Goal: Task Accomplishment & Management: Use online tool/utility

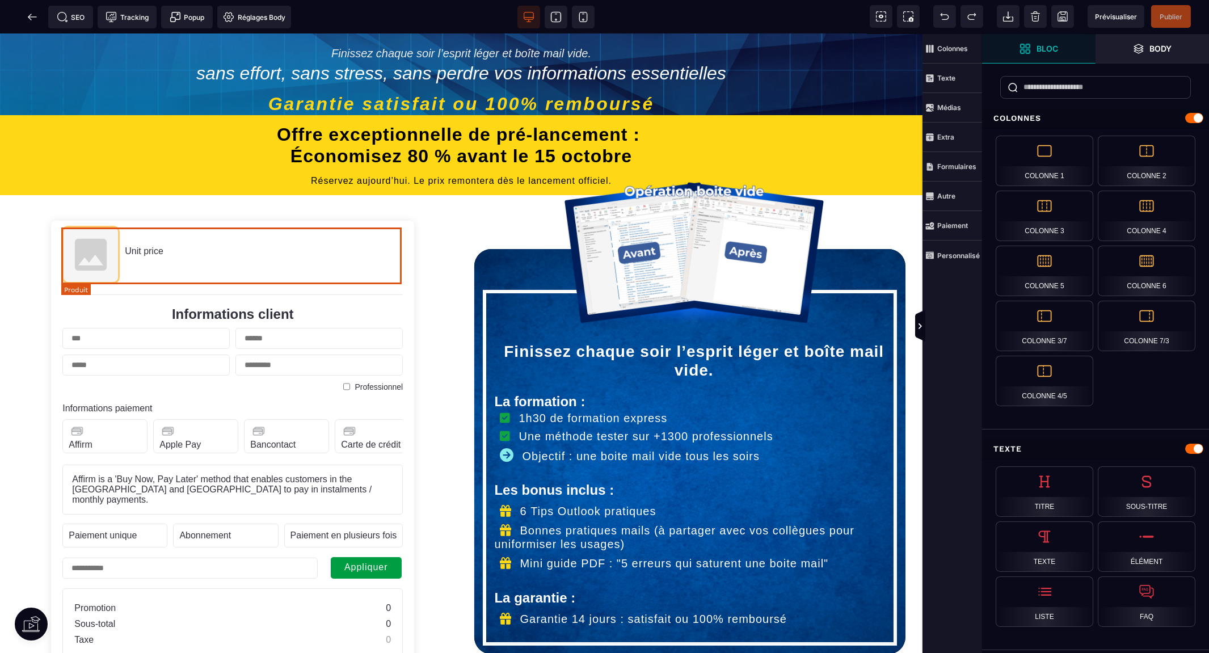
scroll to position [188, 0]
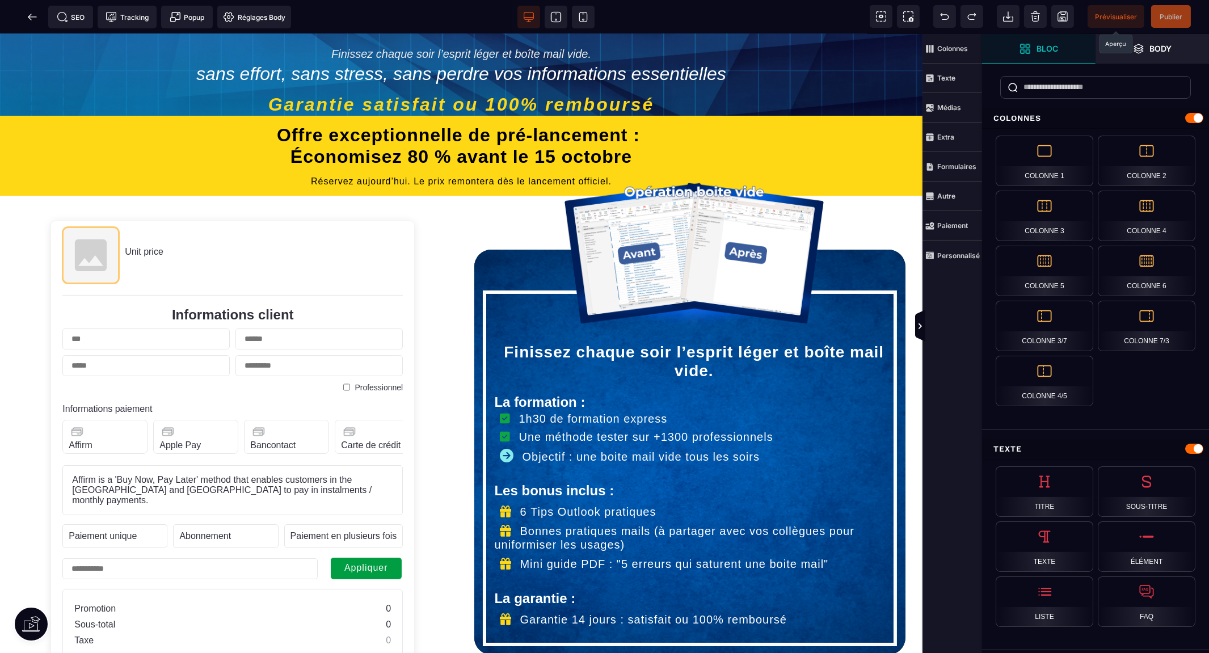
click at [1113, 16] on span "Prévisualiser" at bounding box center [1116, 16] width 42 height 9
click at [29, 18] on icon at bounding box center [32, 16] width 11 height 11
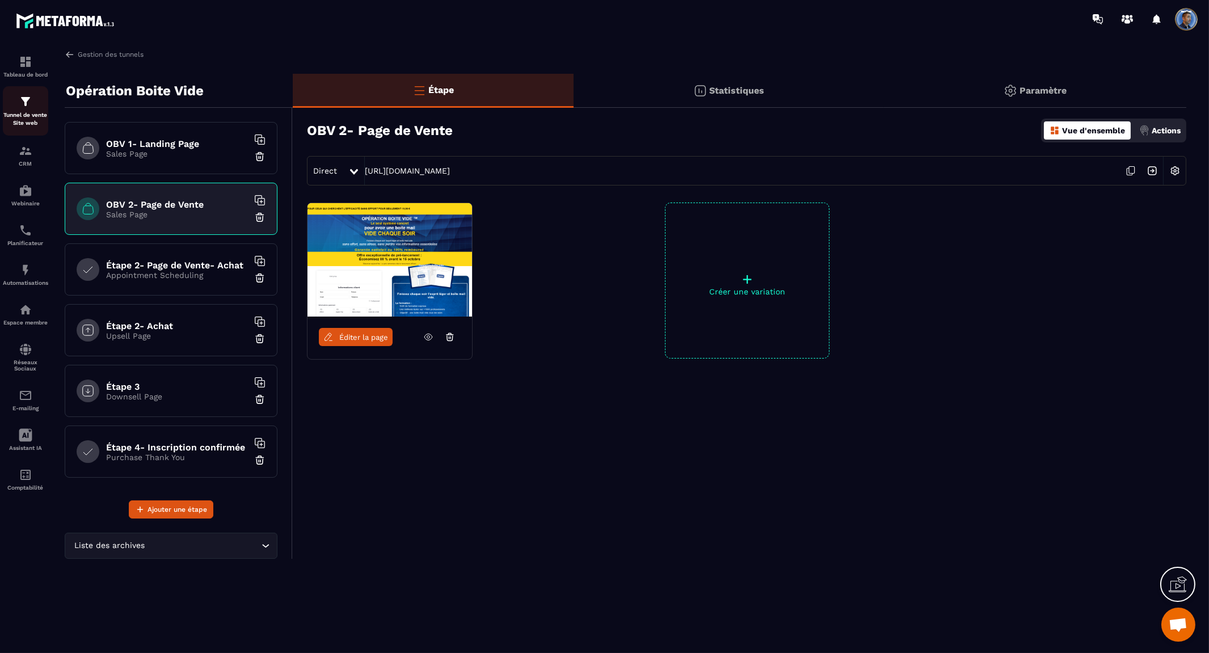
click at [27, 111] on p "Tunnel de vente Site web" at bounding box center [25, 119] width 45 height 16
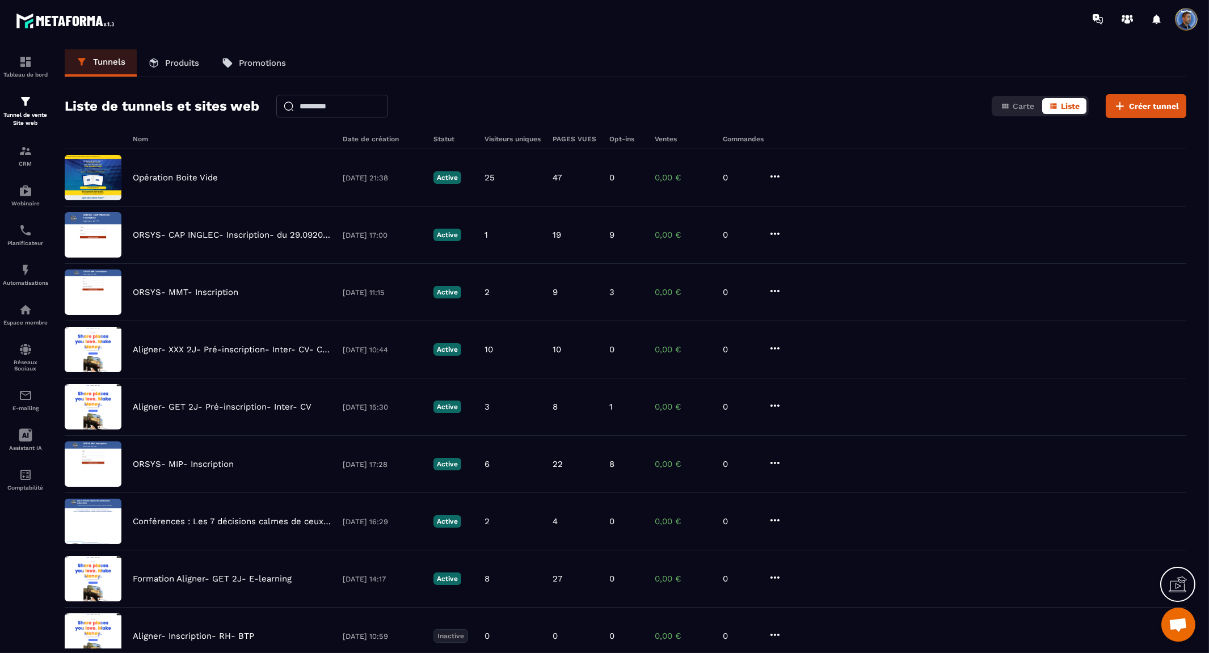
click at [176, 58] on p "Produits" at bounding box center [182, 63] width 34 height 10
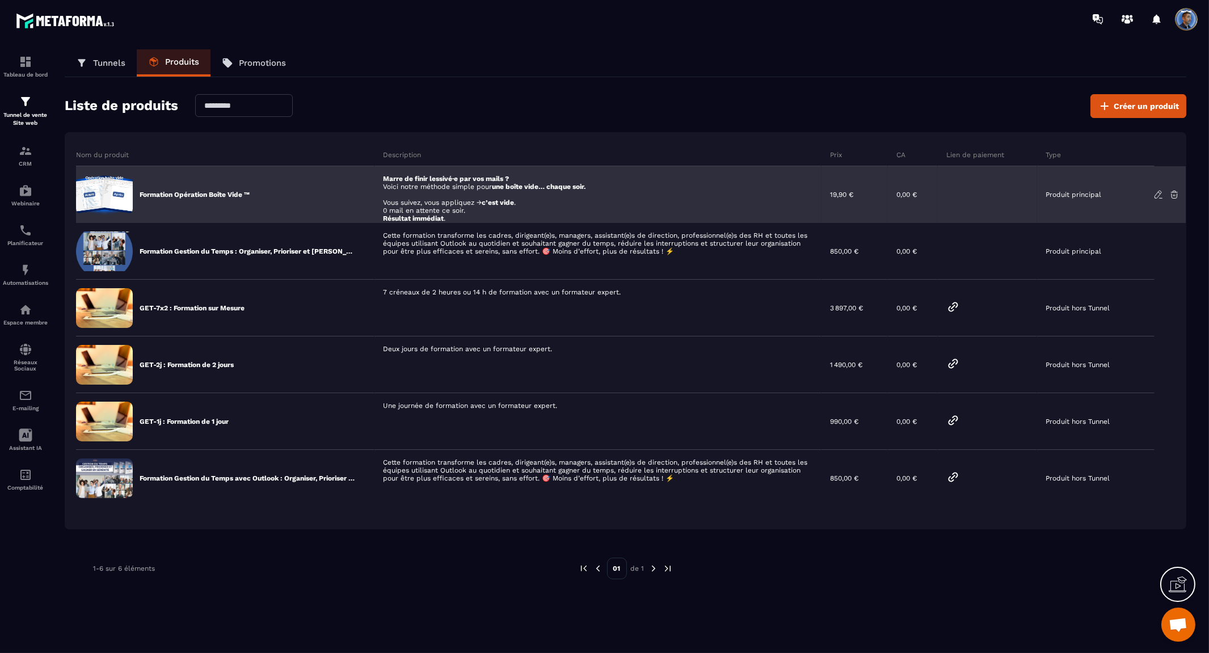
click at [243, 191] on p "Formation Opération Boîte Vide ™" at bounding box center [195, 194] width 110 height 9
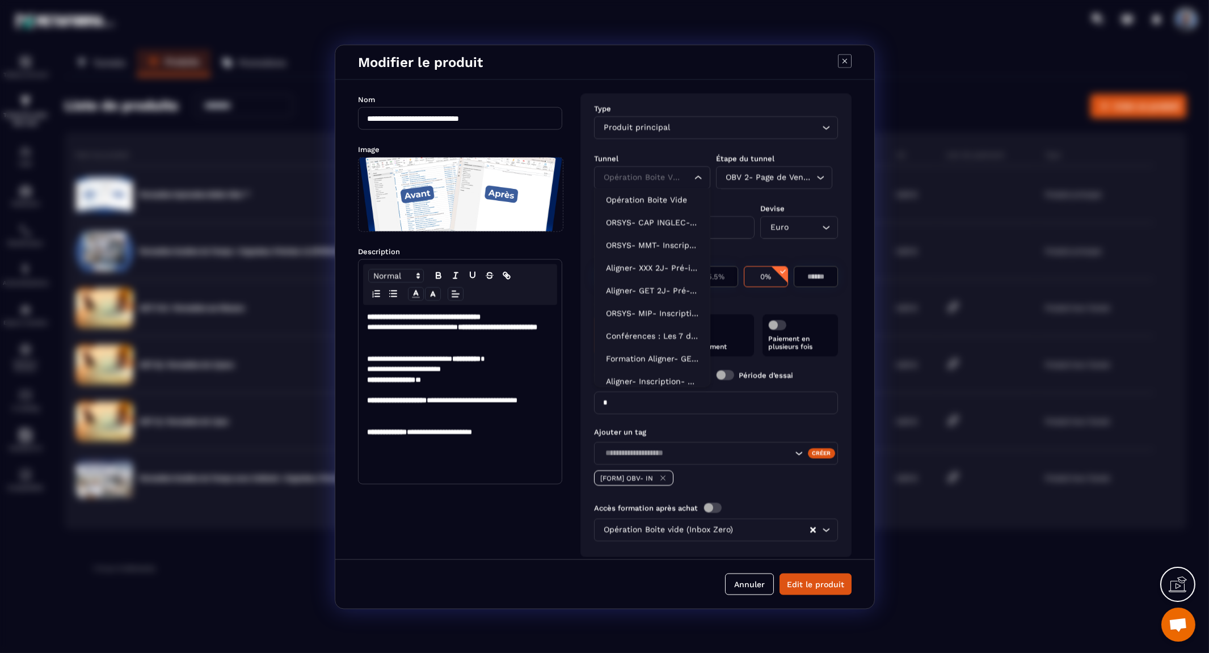
click at [644, 171] on div "Opération Boite Vide" at bounding box center [641, 177] width 82 height 12
click at [644, 171] on input "Search for option" at bounding box center [641, 177] width 80 height 12
click at [644, 195] on p "Opération Boite Vide" at bounding box center [652, 198] width 92 height 11
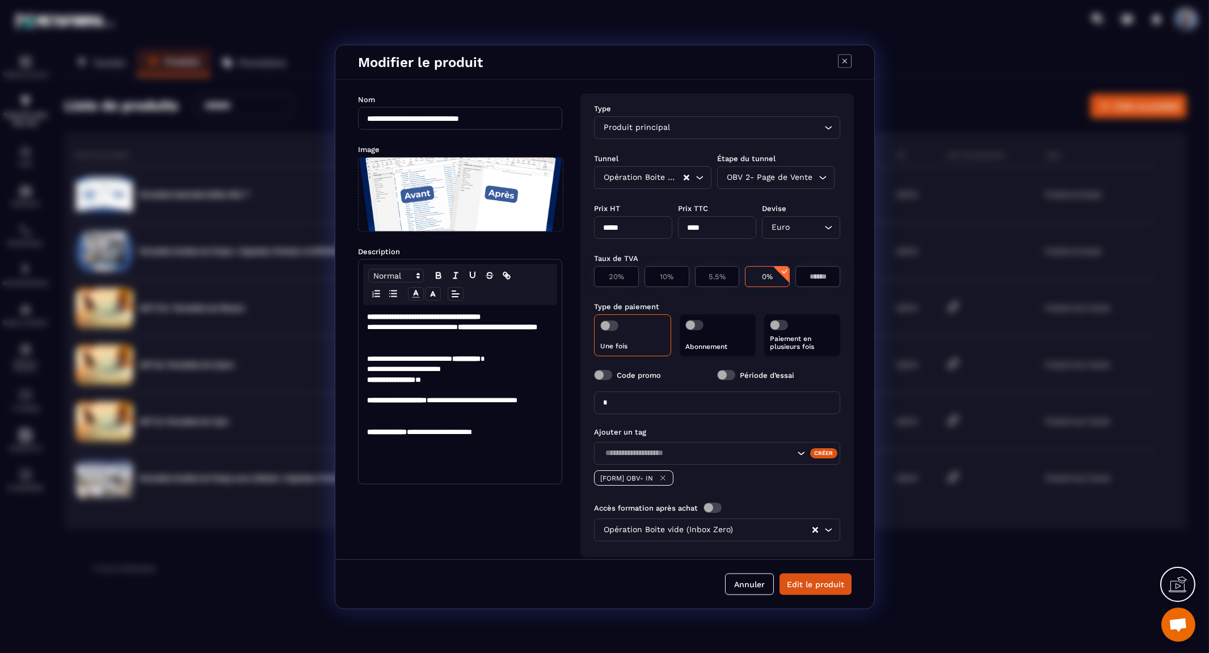
click at [789, 167] on div "OBV 2- Page de Vente Loading..." at bounding box center [775, 177] width 117 height 23
click at [777, 217] on p "OBV 2- Page de Vente" at bounding box center [774, 221] width 92 height 11
click at [806, 586] on button "Edit le produit" at bounding box center [815, 584] width 72 height 22
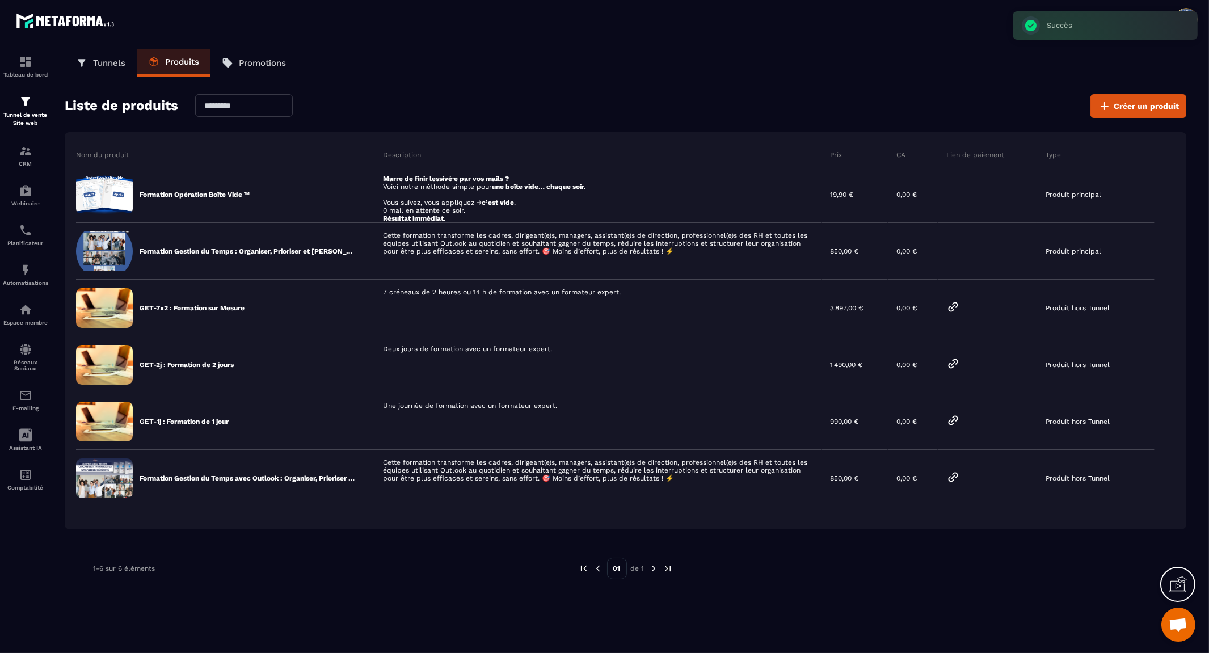
click at [94, 61] on p "Tunnels" at bounding box center [109, 63] width 32 height 10
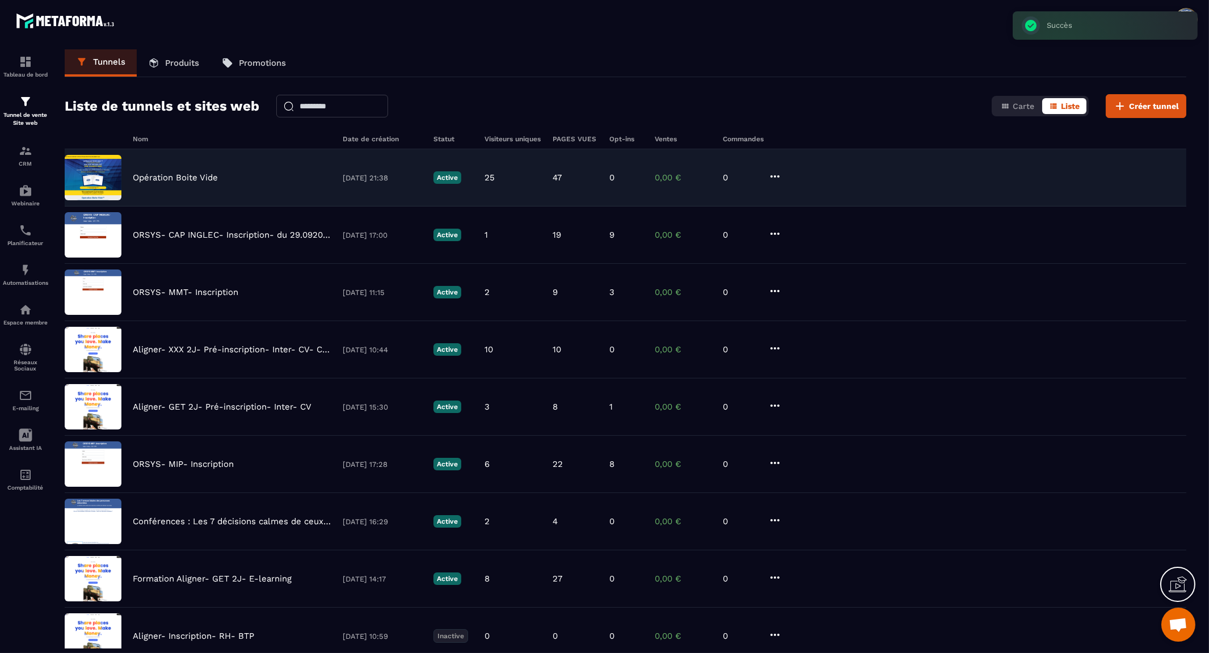
click at [178, 178] on p "Opération Boite Vide" at bounding box center [175, 177] width 85 height 10
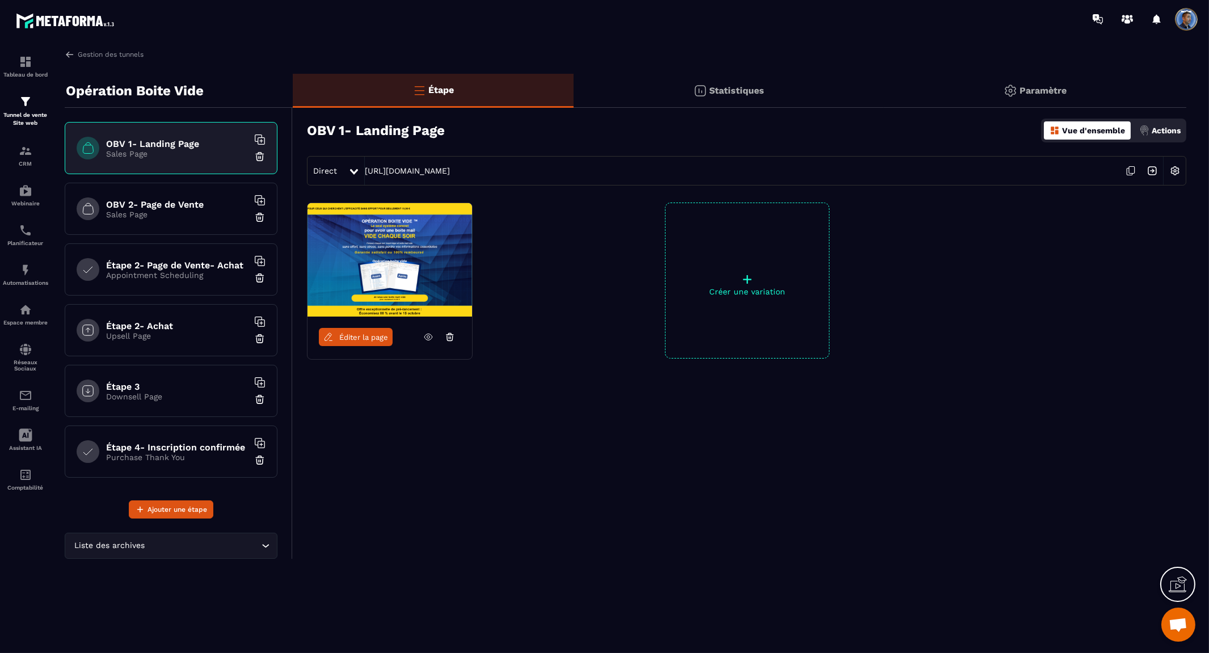
click at [151, 273] on p "Appointment Scheduling" at bounding box center [177, 275] width 142 height 9
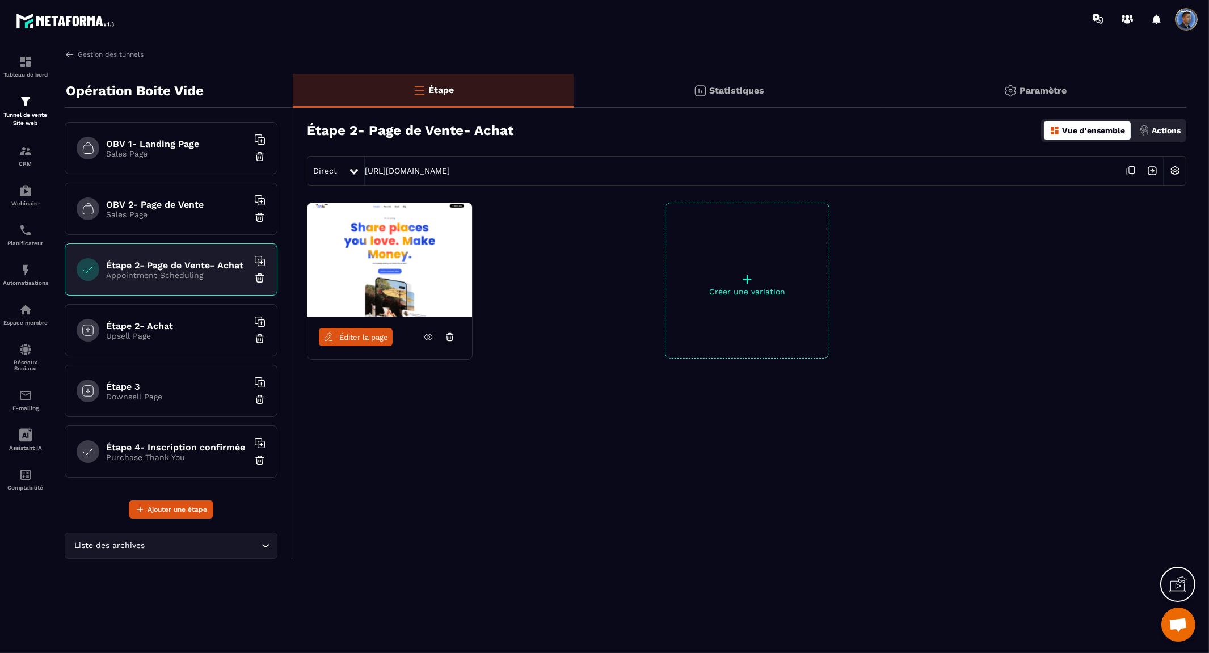
click at [377, 258] on img at bounding box center [389, 259] width 164 height 113
click at [367, 341] on span "Éditer la page" at bounding box center [363, 337] width 49 height 9
